Goal: Task Accomplishment & Management: Manage account settings

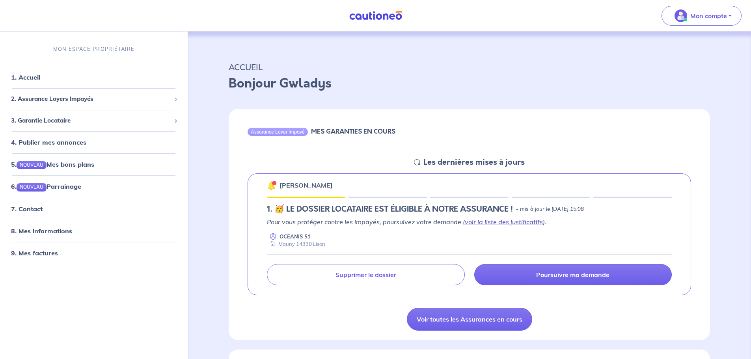
click at [497, 222] on link "voir la liste des justificatifs" at bounding box center [504, 222] width 78 height 8
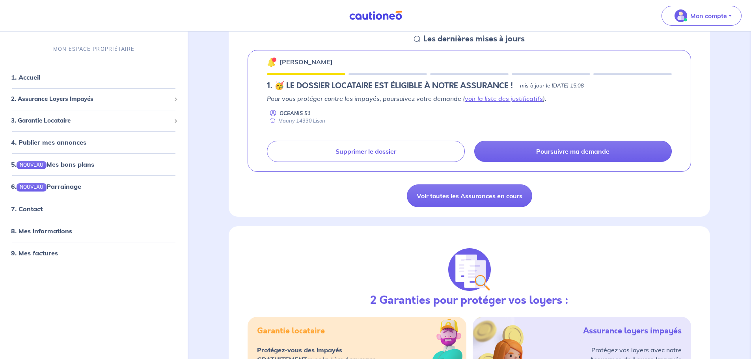
scroll to position [84, 0]
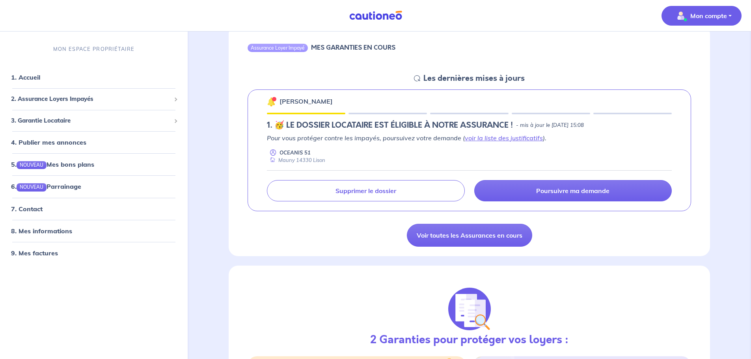
click at [708, 18] on p "Mon compte" at bounding box center [709, 15] width 37 height 9
click at [584, 61] on div "Assurance Loyer Impayé MES GARANTIES EN COURS" at bounding box center [470, 49] width 482 height 49
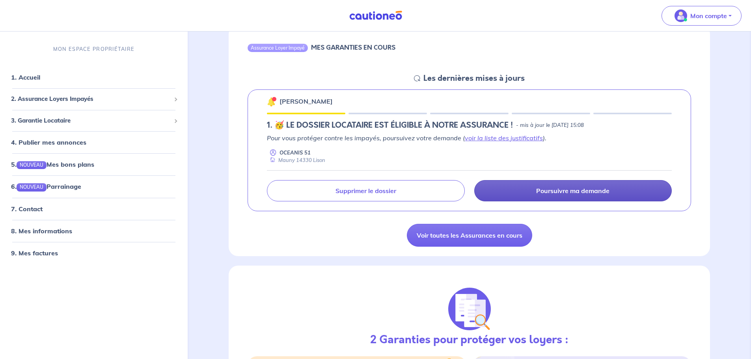
click at [563, 182] on link "Poursuivre ma demande" at bounding box center [574, 190] width 198 height 21
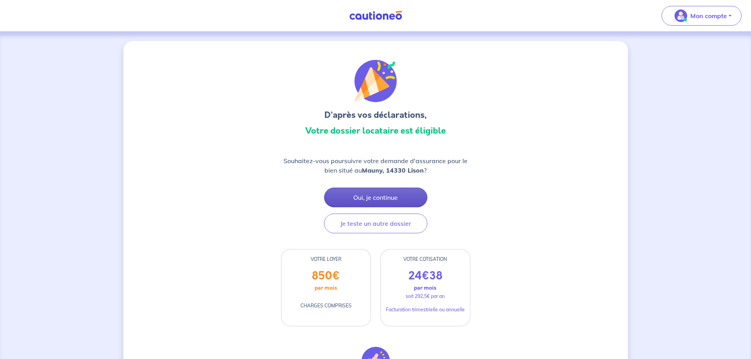
click at [367, 200] on button "Oui, je continue" at bounding box center [375, 198] width 103 height 20
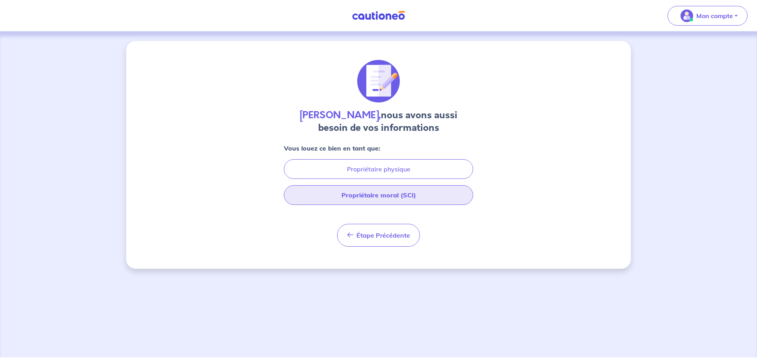
click at [384, 199] on button "Propriétaire moral (SCI)" at bounding box center [378, 195] width 189 height 20
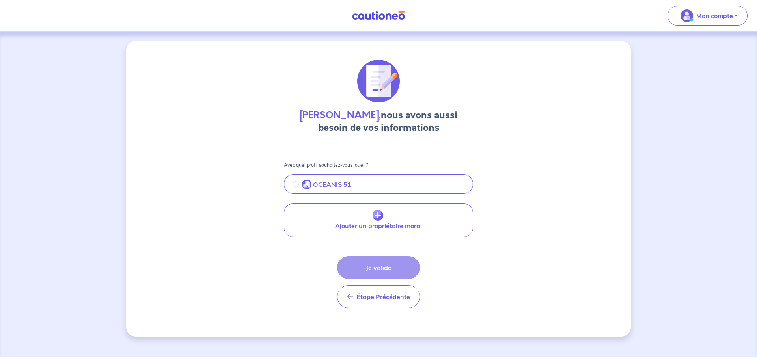
click at [324, 185] on p "OCEANIS 51" at bounding box center [332, 184] width 38 height 9
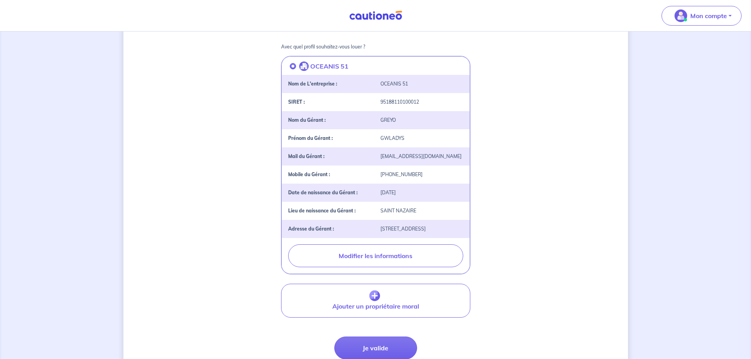
scroll to position [191, 0]
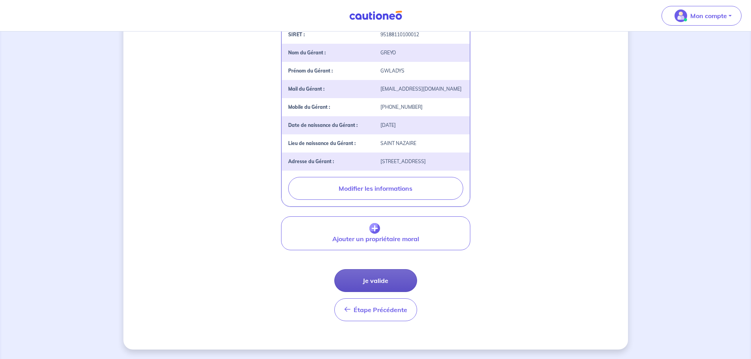
click at [367, 282] on button "Je valide" at bounding box center [375, 280] width 83 height 23
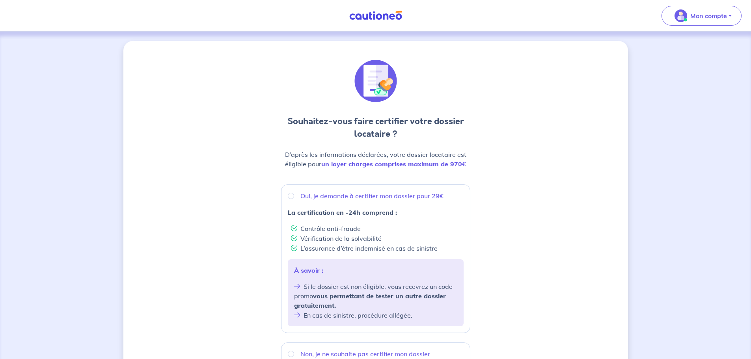
click at [379, 18] on img at bounding box center [375, 16] width 59 height 10
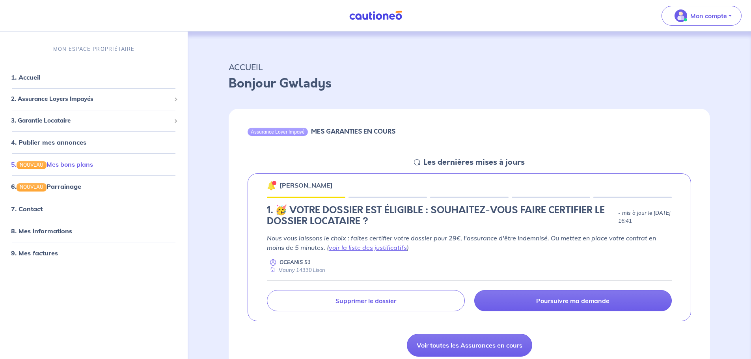
click at [74, 168] on link "5. NOUVEAU Mes bons plans" at bounding box center [52, 165] width 82 height 8
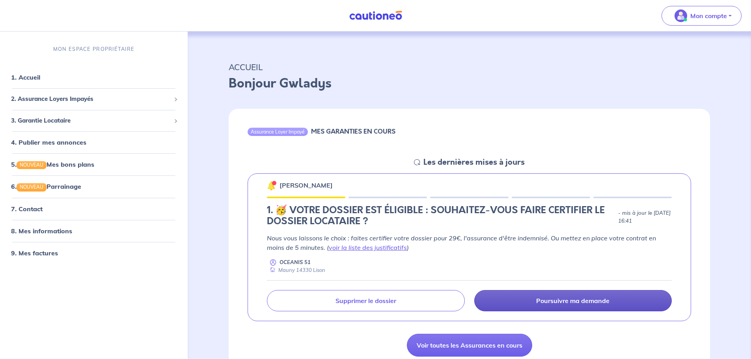
click at [544, 298] on p "Poursuivre ma demande" at bounding box center [572, 301] width 73 height 8
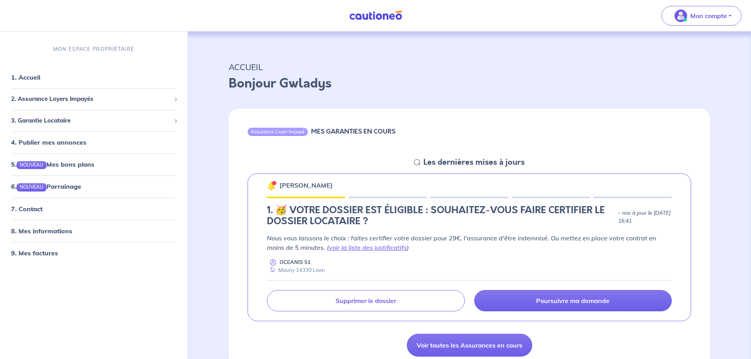
click at [381, 17] on img at bounding box center [375, 16] width 59 height 10
click at [29, 76] on link "1. Accueil" at bounding box center [25, 77] width 29 height 8
click at [699, 19] on p "Mon compte" at bounding box center [709, 15] width 37 height 9
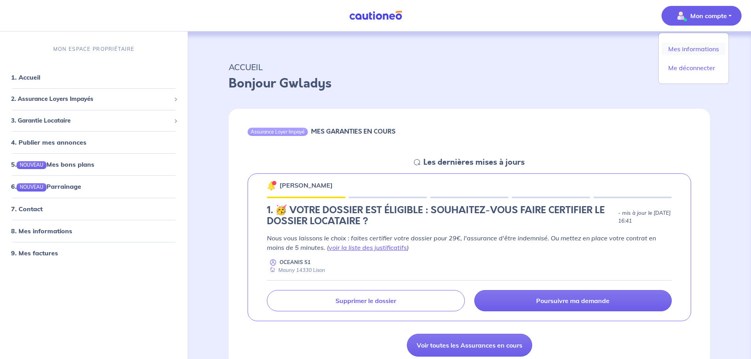
click at [701, 43] on link "Mes informations" at bounding box center [694, 49] width 64 height 13
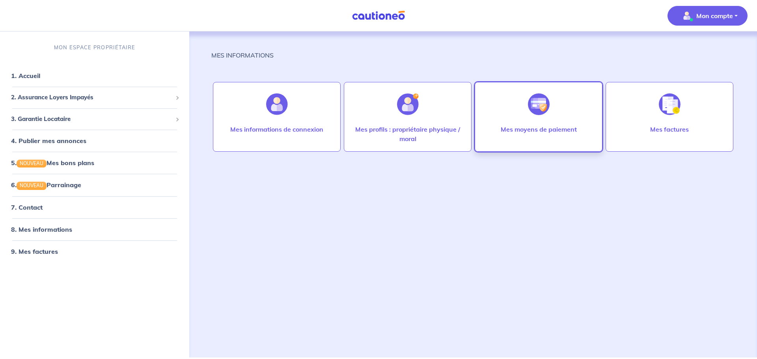
click at [538, 119] on div at bounding box center [539, 104] width 34 height 41
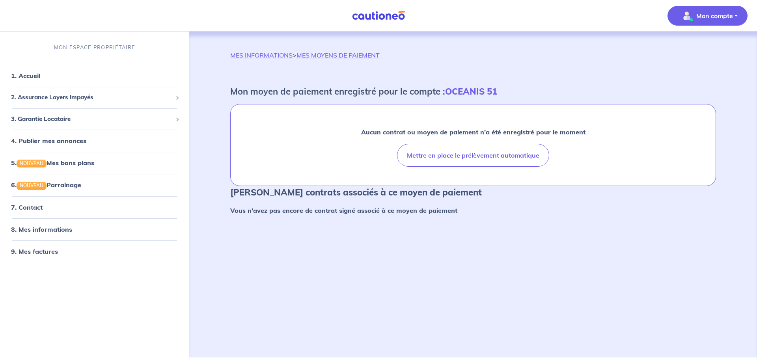
click at [544, 80] on div "MES INFORMATIONS > MES MOYENS DE PAIEMENT Mon moyen de paiement enregistré pour…" at bounding box center [473, 136] width 524 height 172
